Goal: Information Seeking & Learning: Learn about a topic

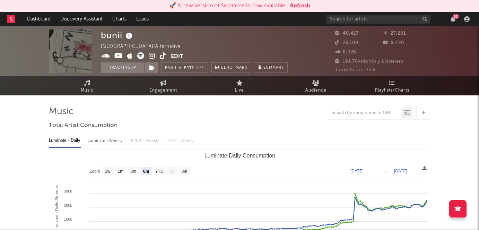
select select "6m"
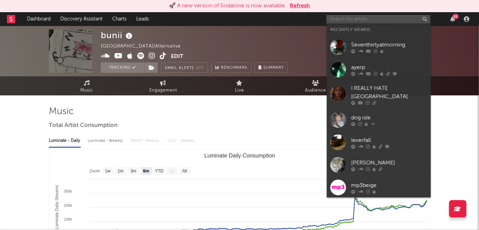
click at [377, 21] on input "text" at bounding box center [378, 19] width 104 height 9
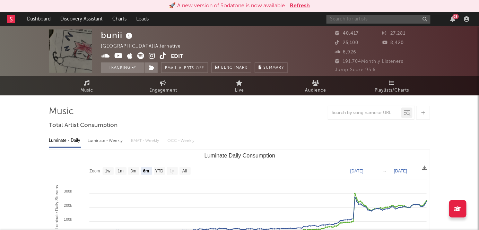
type input "w"
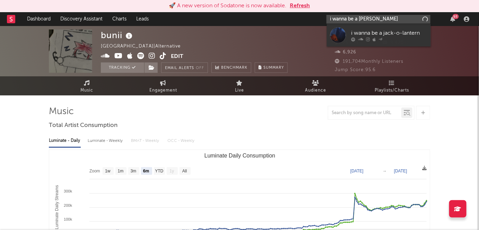
type input "i wanna be a [PERSON_NAME]"
click at [382, 26] on link "i wanna be a jack-o-lantern" at bounding box center [379, 35] width 104 height 23
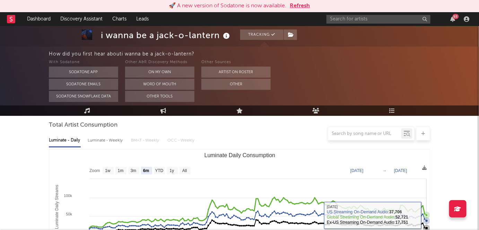
scroll to position [62, 0]
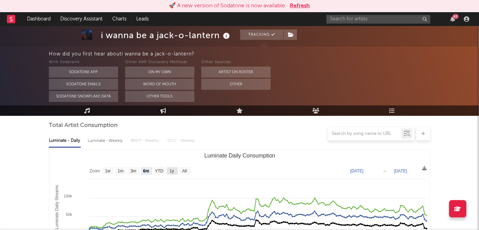
click at [170, 172] on text "1y" at bounding box center [172, 171] width 5 height 5
select select "1y"
type input "[DATE]"
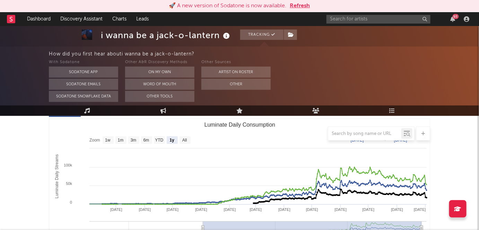
scroll to position [94, 0]
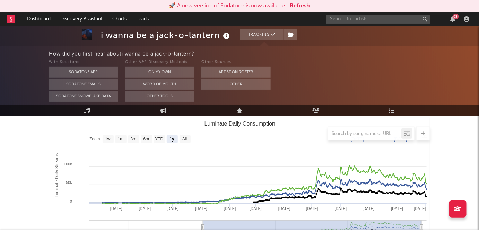
click at [378, 13] on div "93" at bounding box center [398, 19] width 145 height 14
click at [380, 18] on input "text" at bounding box center [378, 19] width 104 height 9
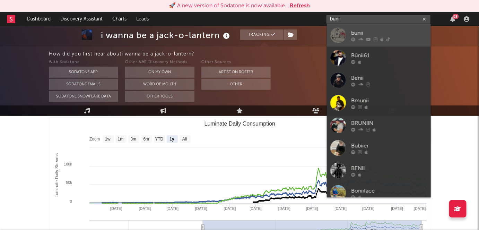
type input "bunii"
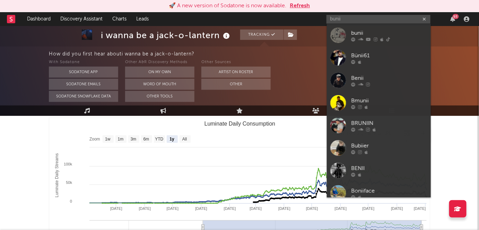
drag, startPoint x: 364, startPoint y: 37, endPoint x: 417, endPoint y: 173, distance: 145.9
click at [364, 37] on div at bounding box center [389, 39] width 76 height 4
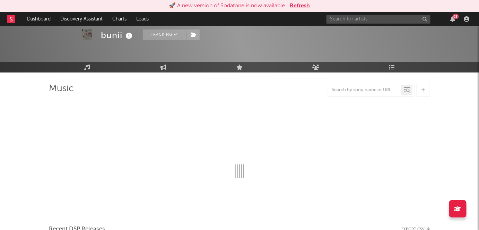
scroll to position [33, 0]
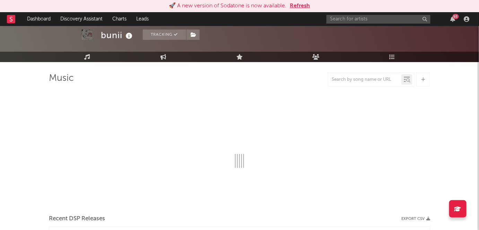
select select "6m"
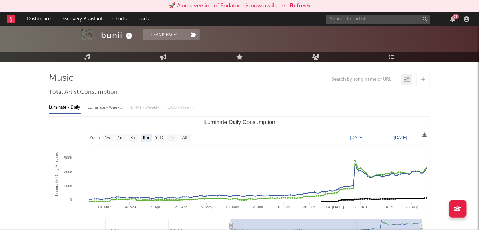
click at [452, 22] on div "93" at bounding box center [398, 19] width 145 height 14
click at [452, 19] on icon "button" at bounding box center [452, 19] width 5 height 6
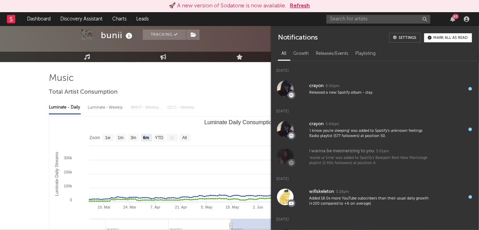
scroll to position [0, 0]
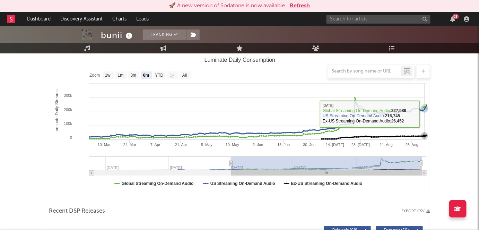
scroll to position [96, 0]
